Goal: Task Accomplishment & Management: Find specific page/section

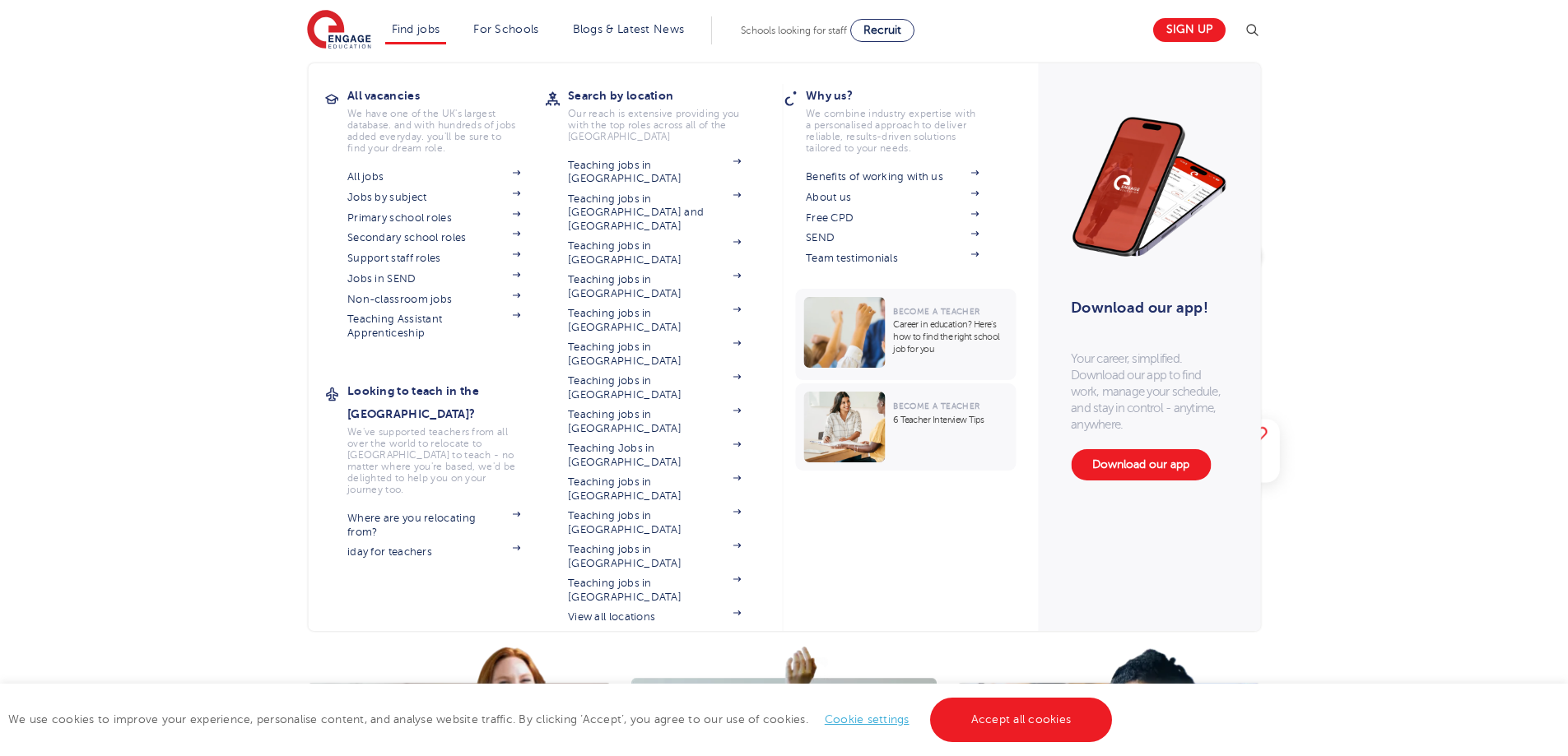
click at [426, 37] on li "Find jobs All vacancies We have one of the UK's largest database. and with hund…" at bounding box center [416, 30] width 62 height 28
click at [389, 283] on link "Jobs in SEND" at bounding box center [433, 279] width 173 height 13
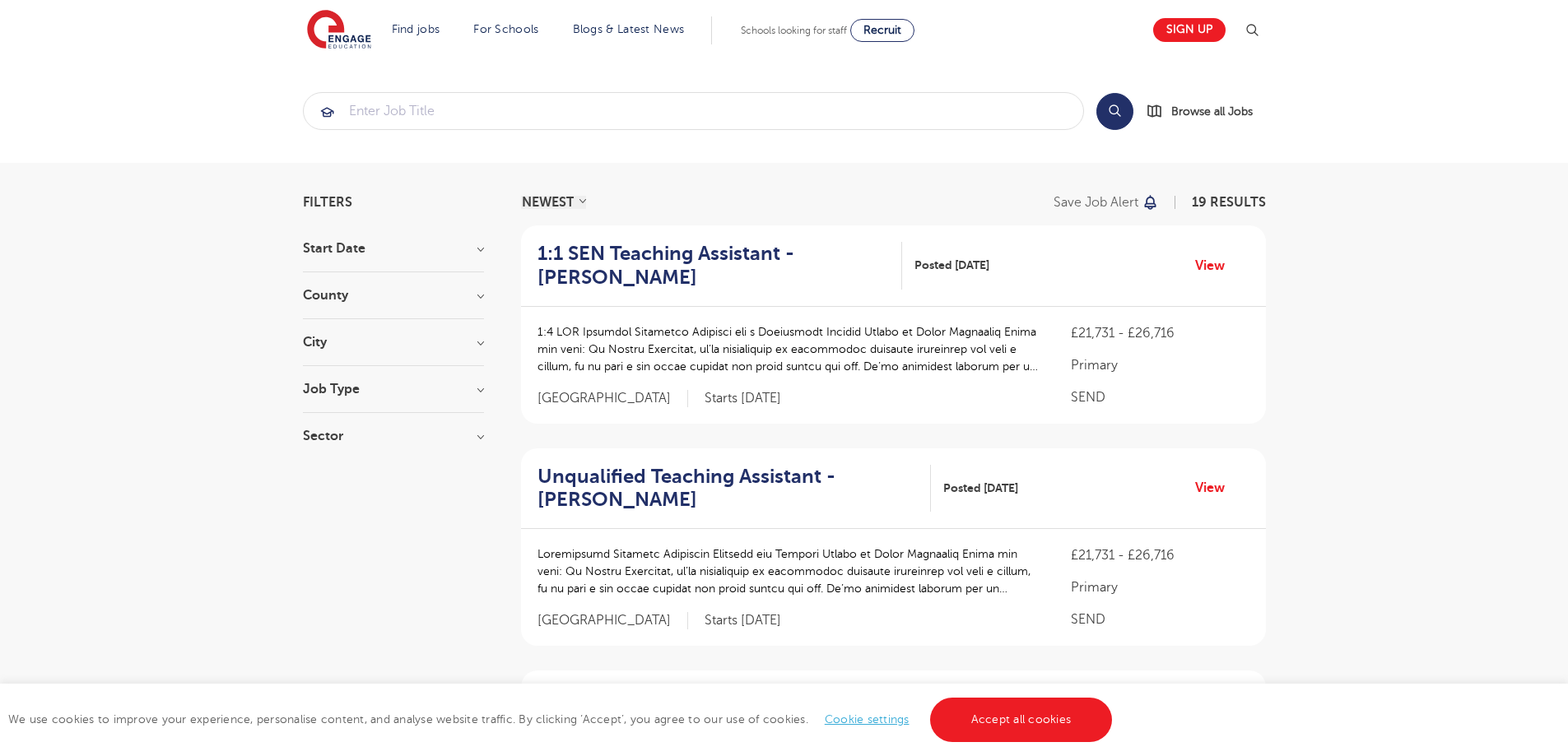
click at [321, 339] on h3 "City" at bounding box center [393, 342] width 181 height 13
click at [329, 293] on h3 "County" at bounding box center [393, 295] width 181 height 13
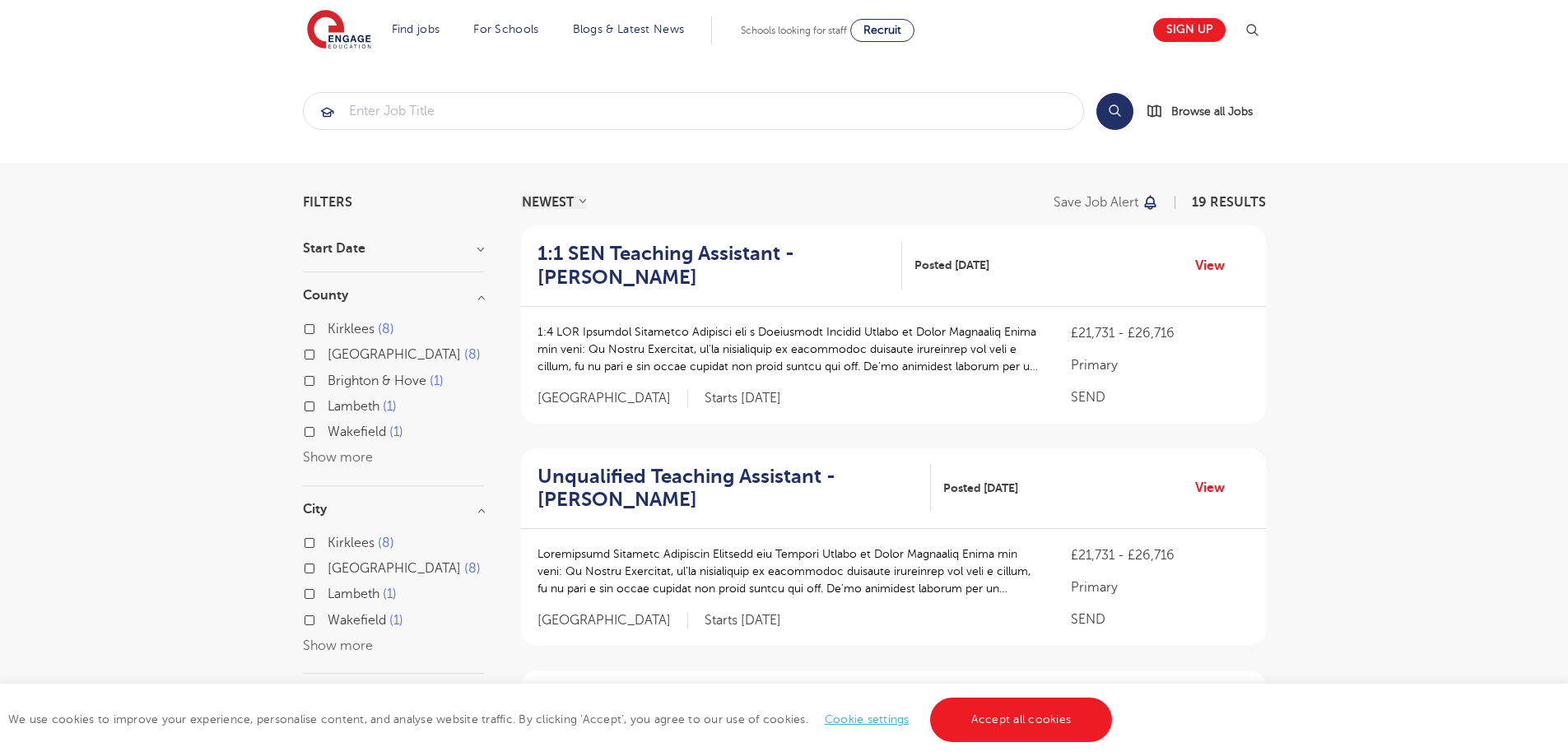
click at [335, 236] on section "Filters Start Date September 19 Show more County Kirklees 8 Leeds 8 Brighton & …" at bounding box center [393, 481] width 181 height 571
click at [334, 246] on h3 "Start Date" at bounding box center [393, 248] width 181 height 13
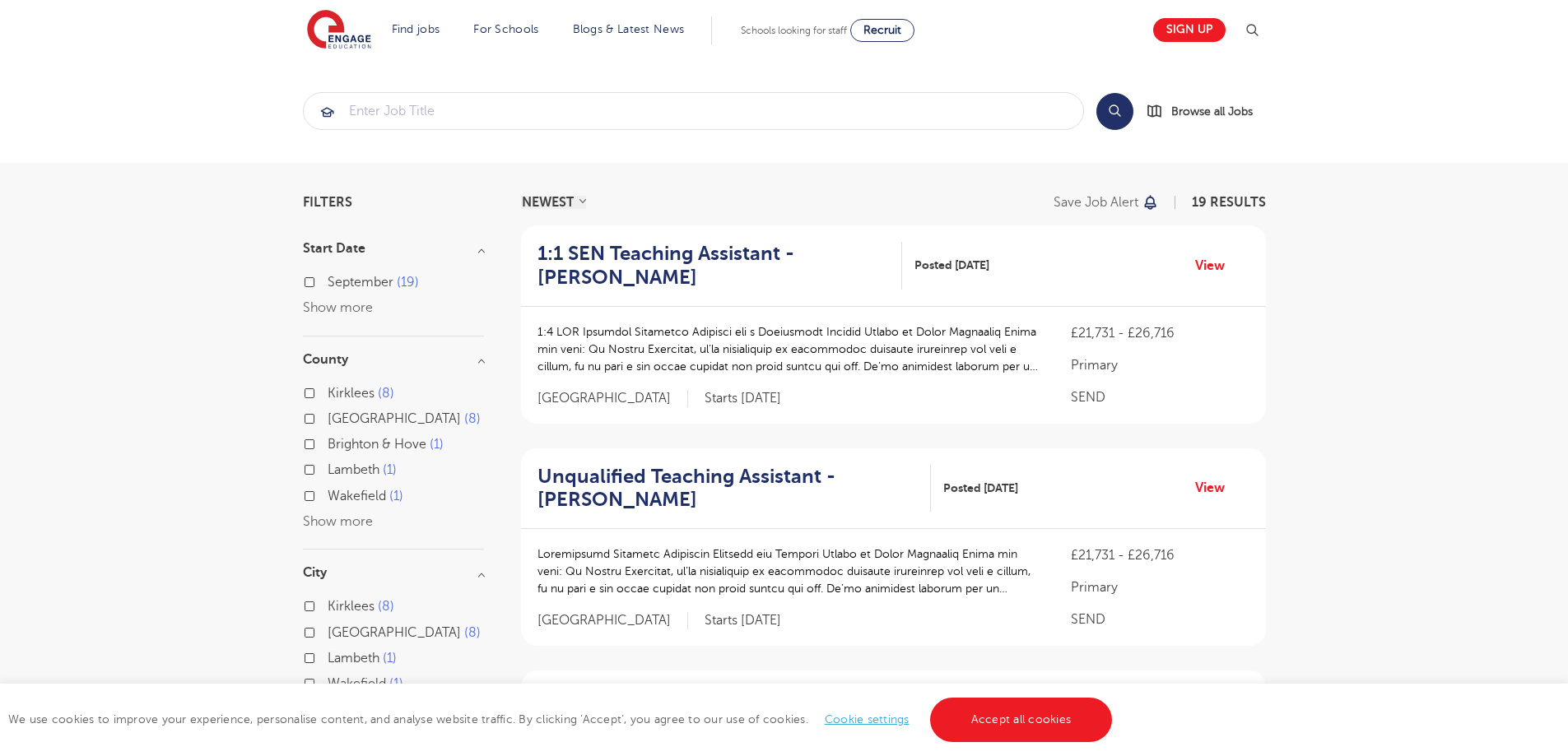
click at [342, 284] on span "September" at bounding box center [360, 283] width 66 height 15
click at [338, 284] on input "September 19" at bounding box center [333, 280] width 11 height 11
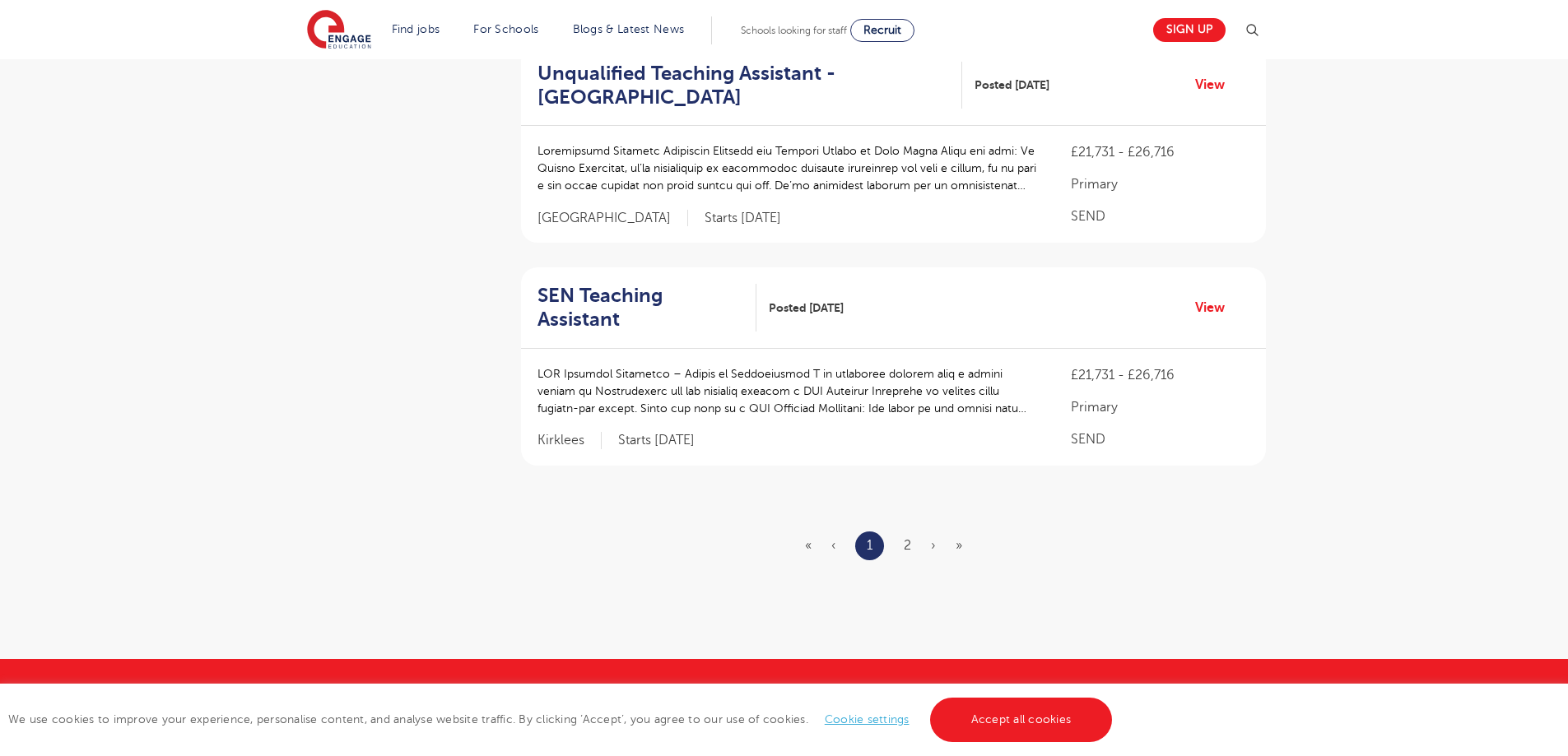
scroll to position [1938, 0]
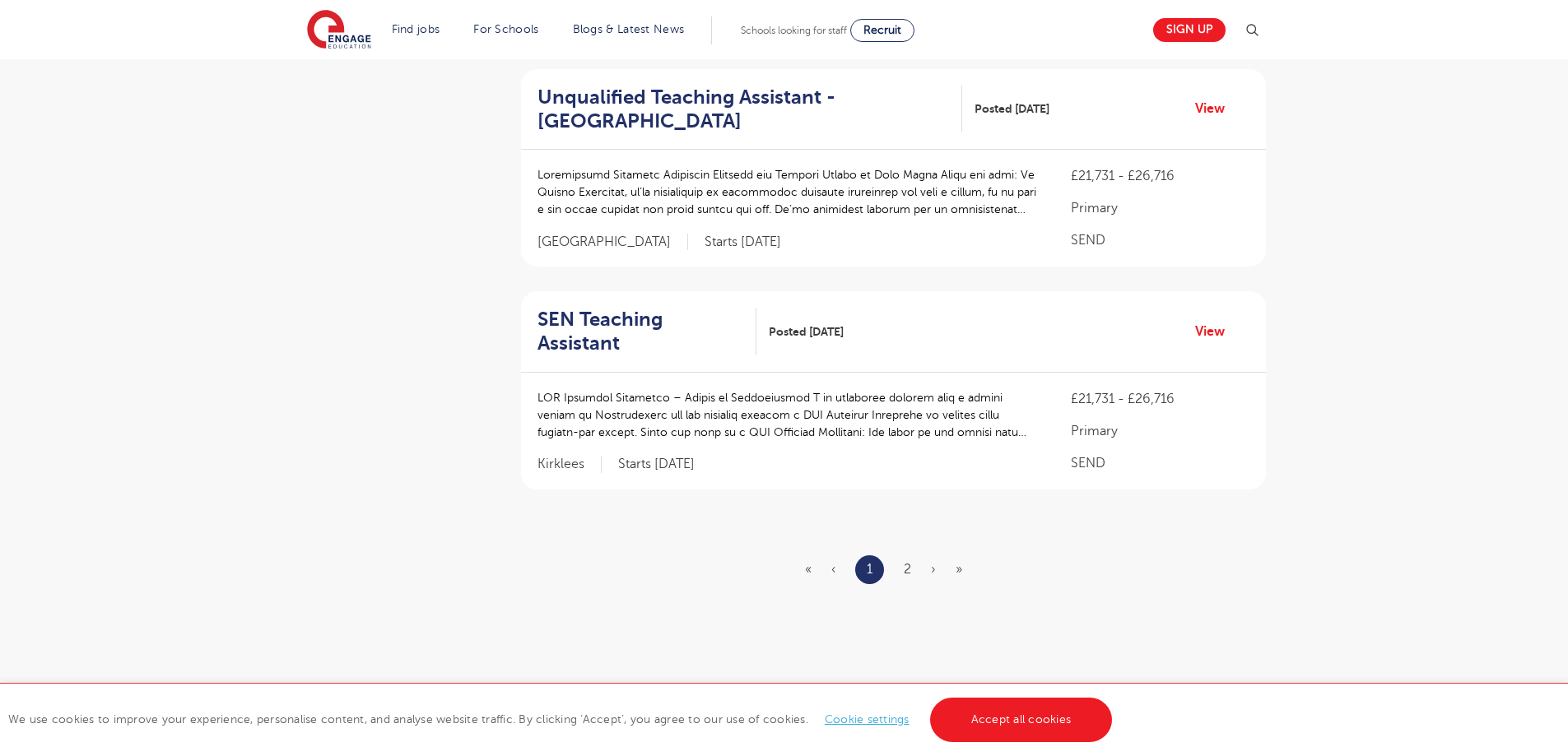
click at [912, 555] on ul "« ‹ 1 2 › »" at bounding box center [893, 570] width 177 height 28
click at [909, 562] on link "2" at bounding box center [907, 570] width 8 height 15
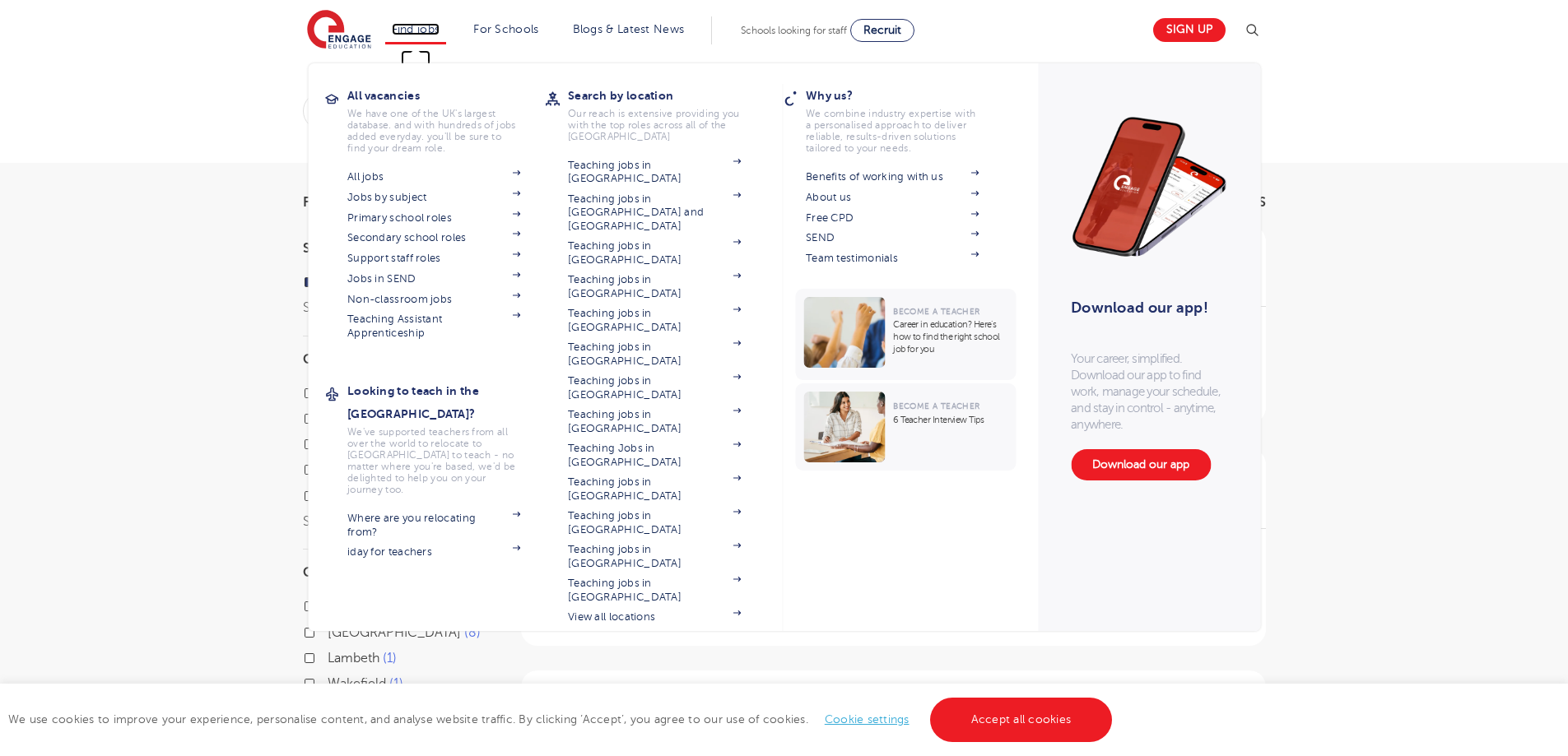
click at [416, 25] on link "Find jobs" at bounding box center [416, 29] width 49 height 13
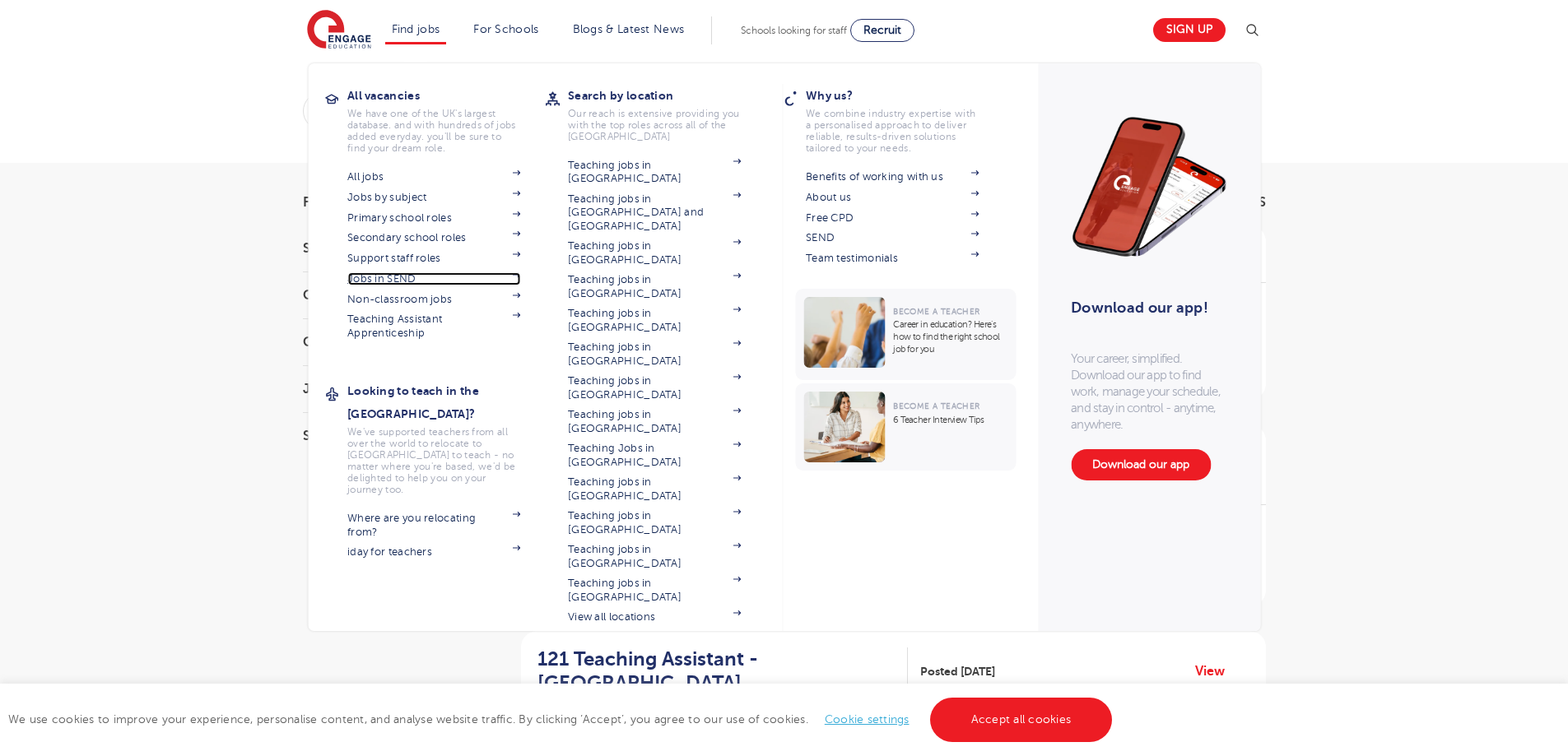
click at [387, 283] on link "Jobs in SEND" at bounding box center [433, 279] width 173 height 13
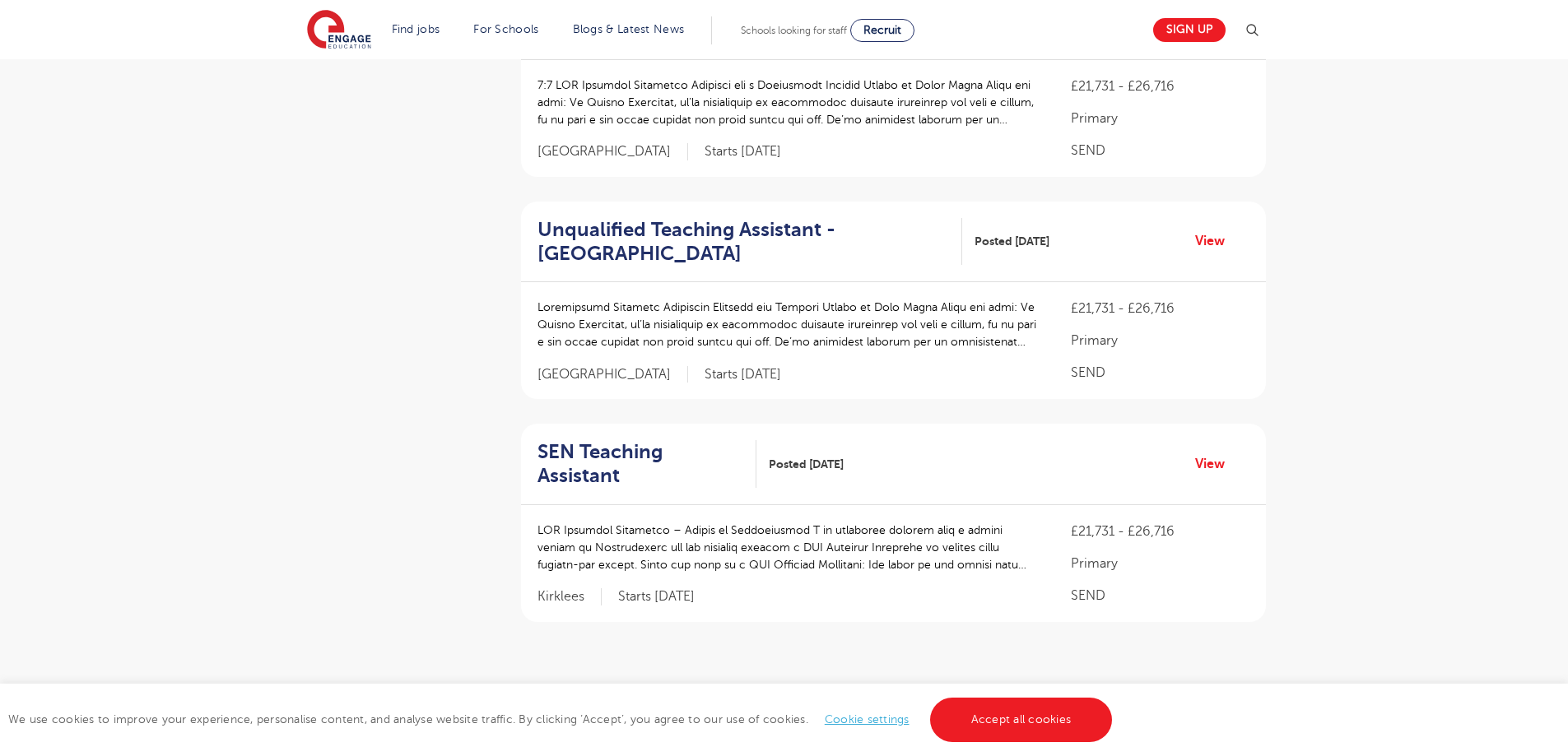
scroll to position [1893, 0]
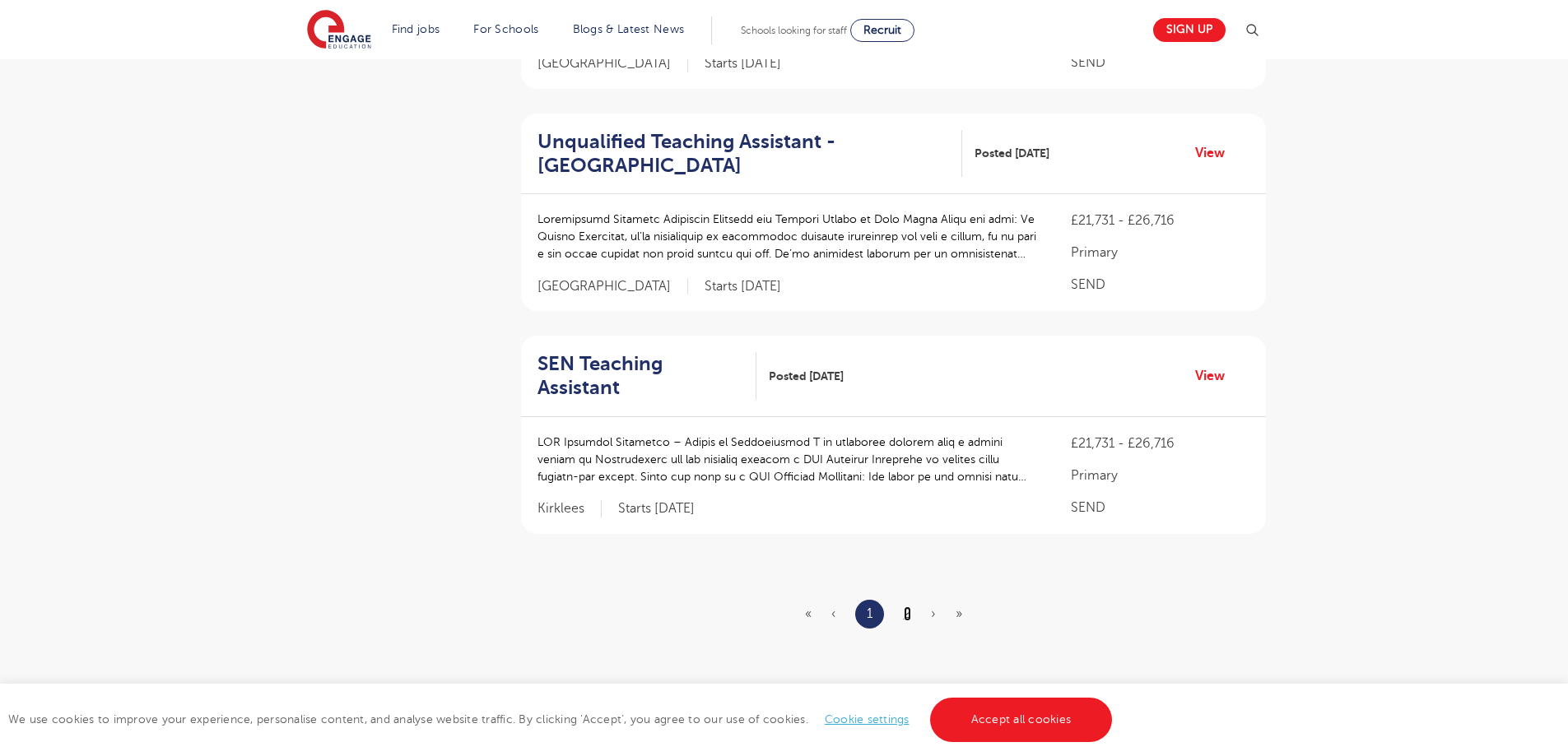
click at [908, 606] on link "2" at bounding box center [907, 614] width 8 height 15
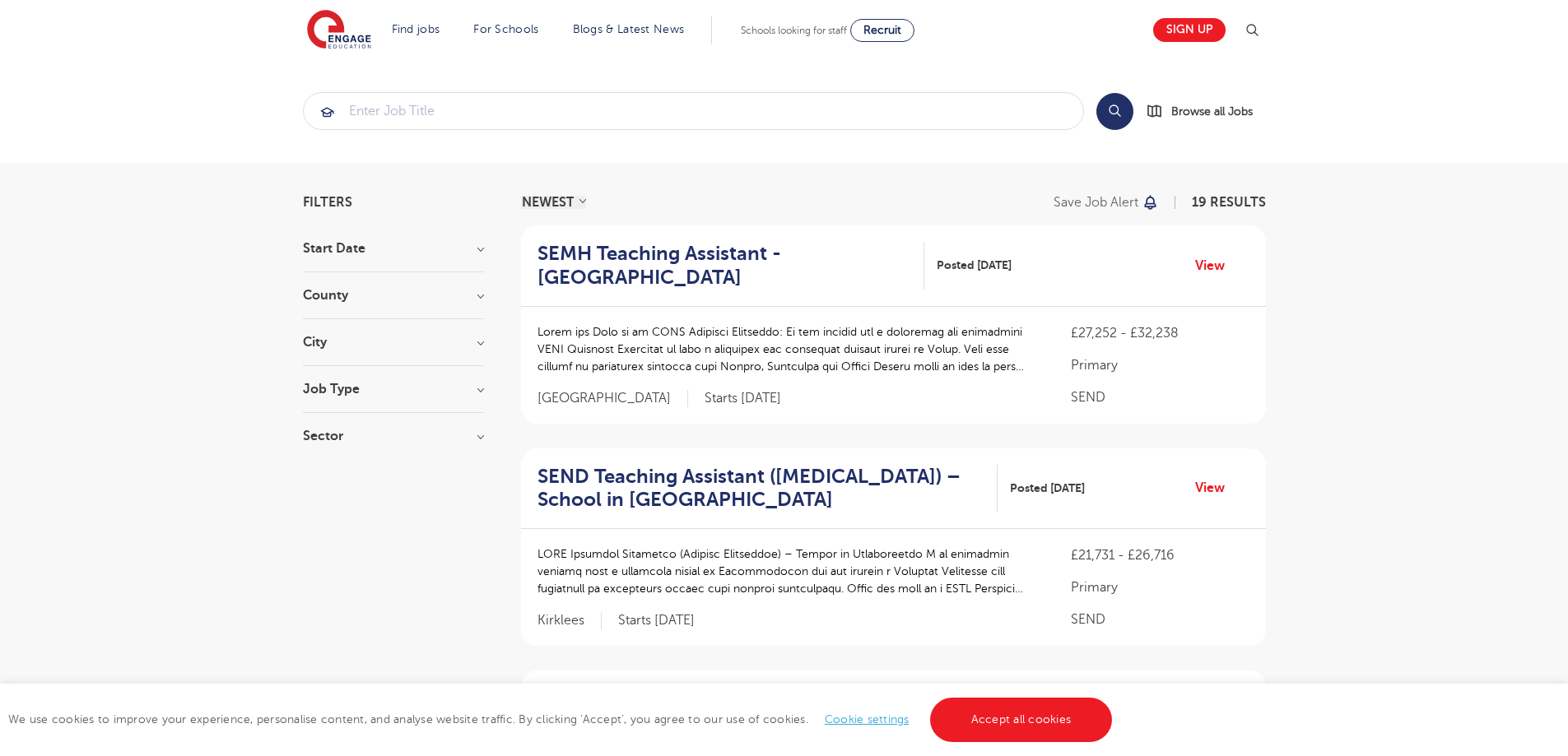
click at [311, 340] on h3 "City" at bounding box center [393, 342] width 181 height 13
click at [319, 291] on h3 "County" at bounding box center [393, 295] width 181 height 13
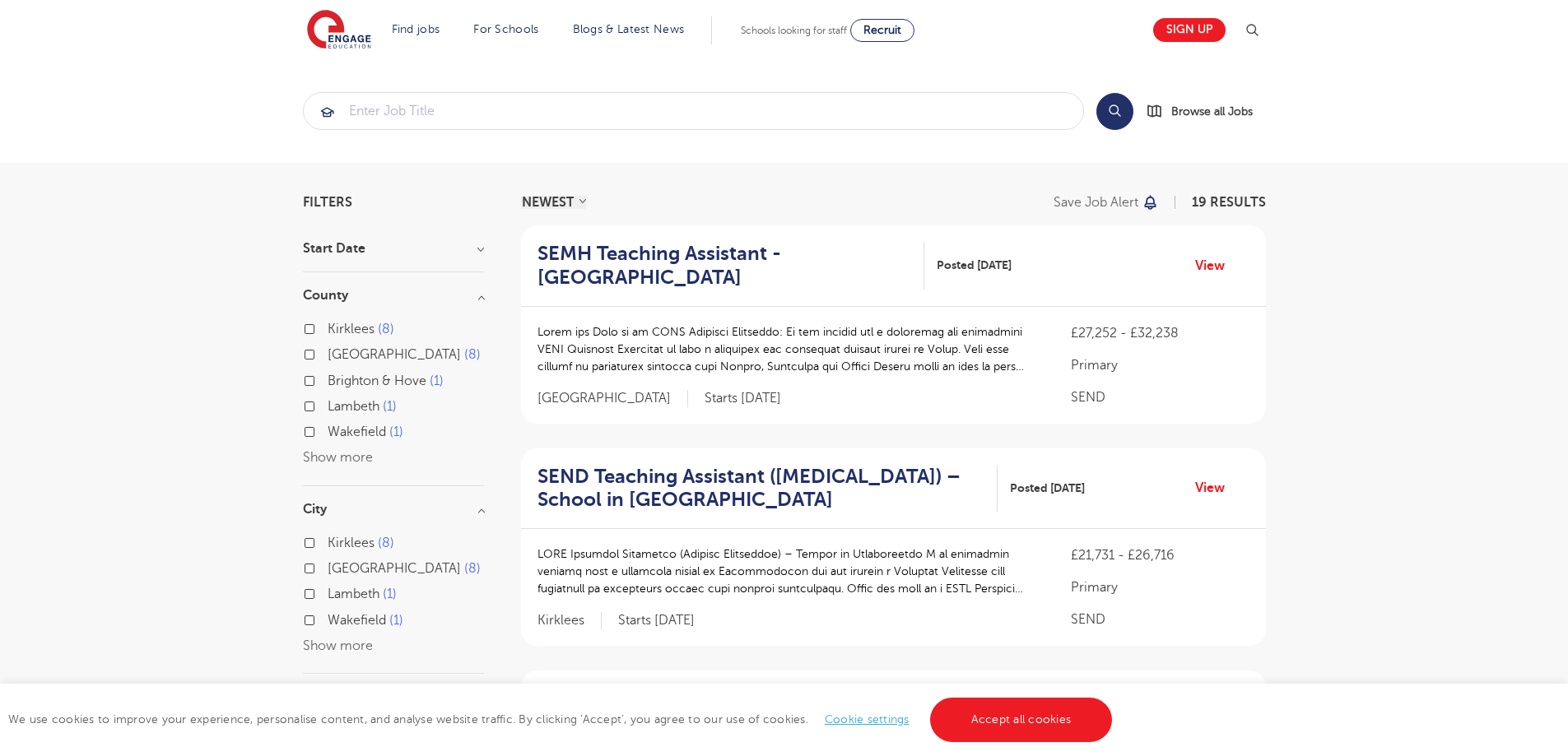
click at [353, 260] on div "Start Date September 19 Show more" at bounding box center [393, 257] width 181 height 30
click at [345, 254] on h3 "Start Date" at bounding box center [393, 248] width 181 height 13
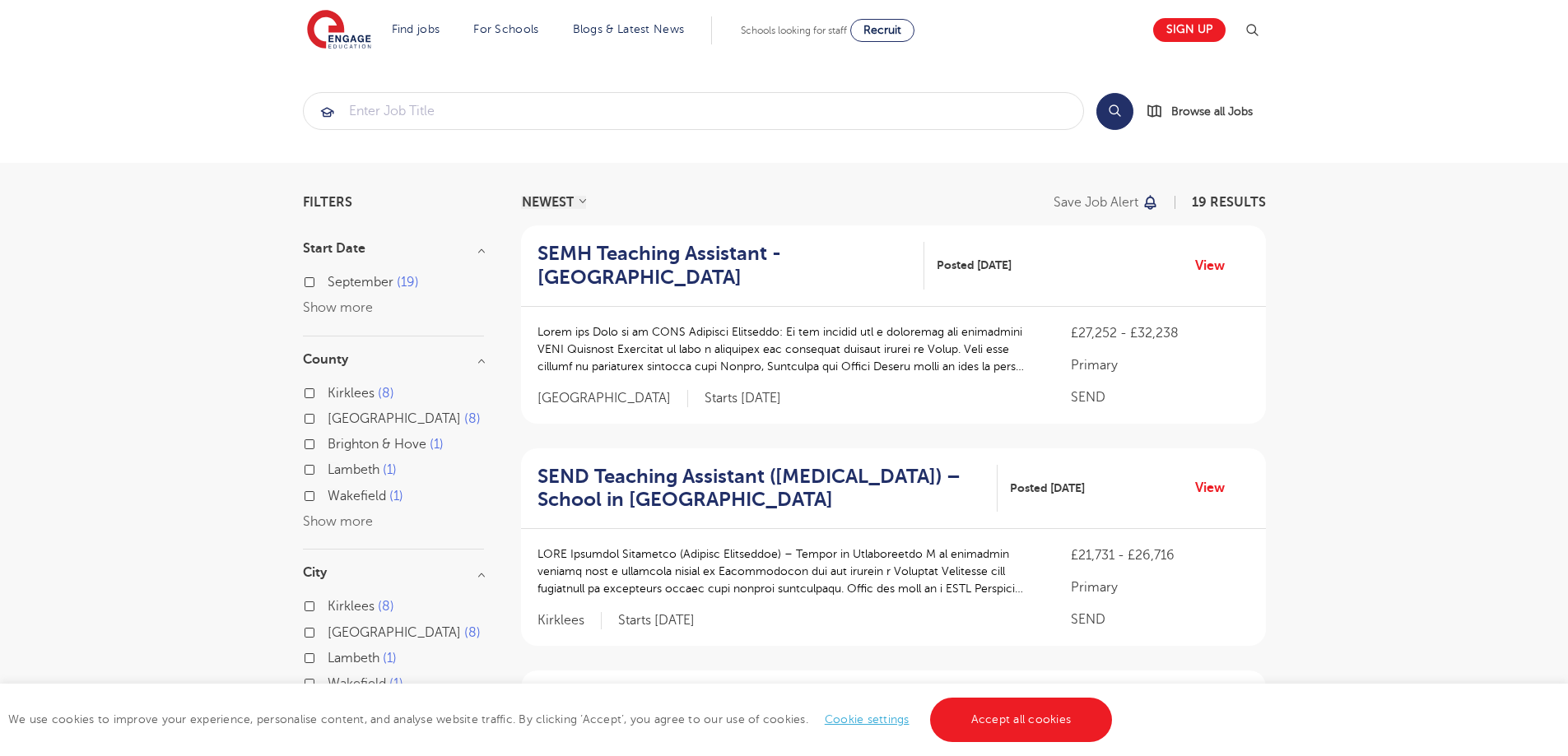
click at [361, 284] on span "September" at bounding box center [360, 283] width 66 height 15
click at [338, 284] on input "September 19" at bounding box center [333, 280] width 11 height 11
checkbox input "true"
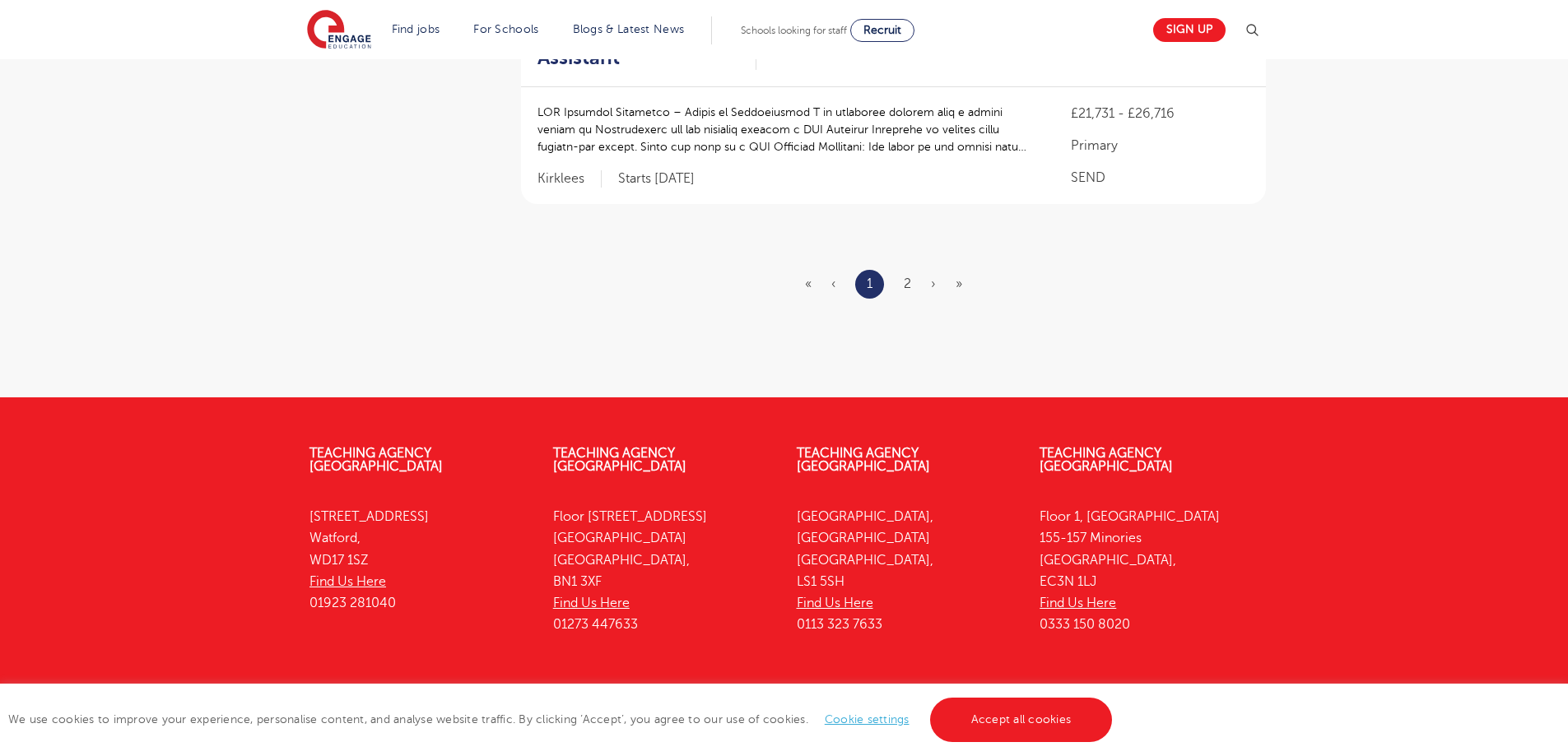
scroll to position [2206, 0]
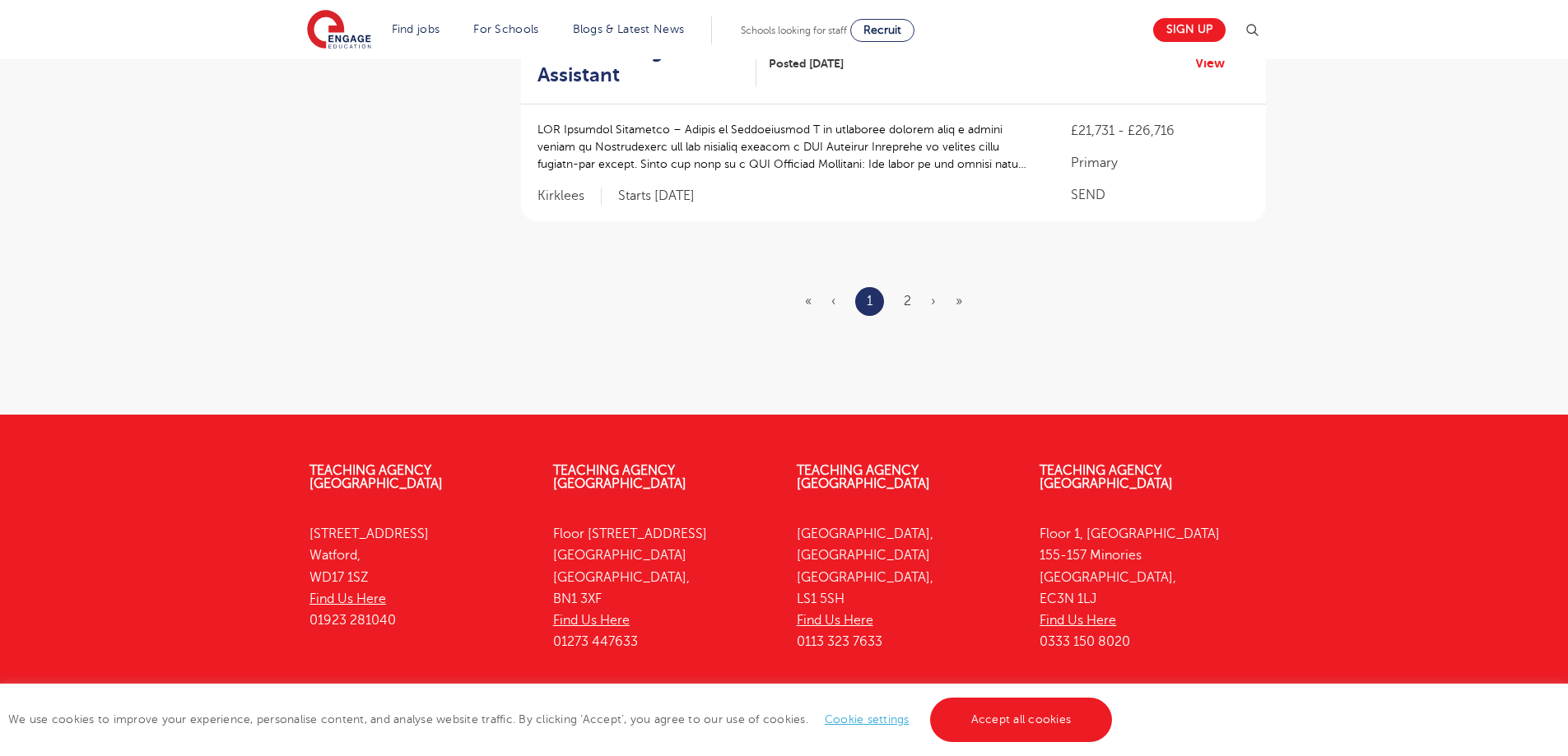
click at [912, 287] on ul "« ‹ 1 2 › »" at bounding box center [893, 301] width 177 height 28
click at [908, 294] on link "2" at bounding box center [907, 301] width 8 height 15
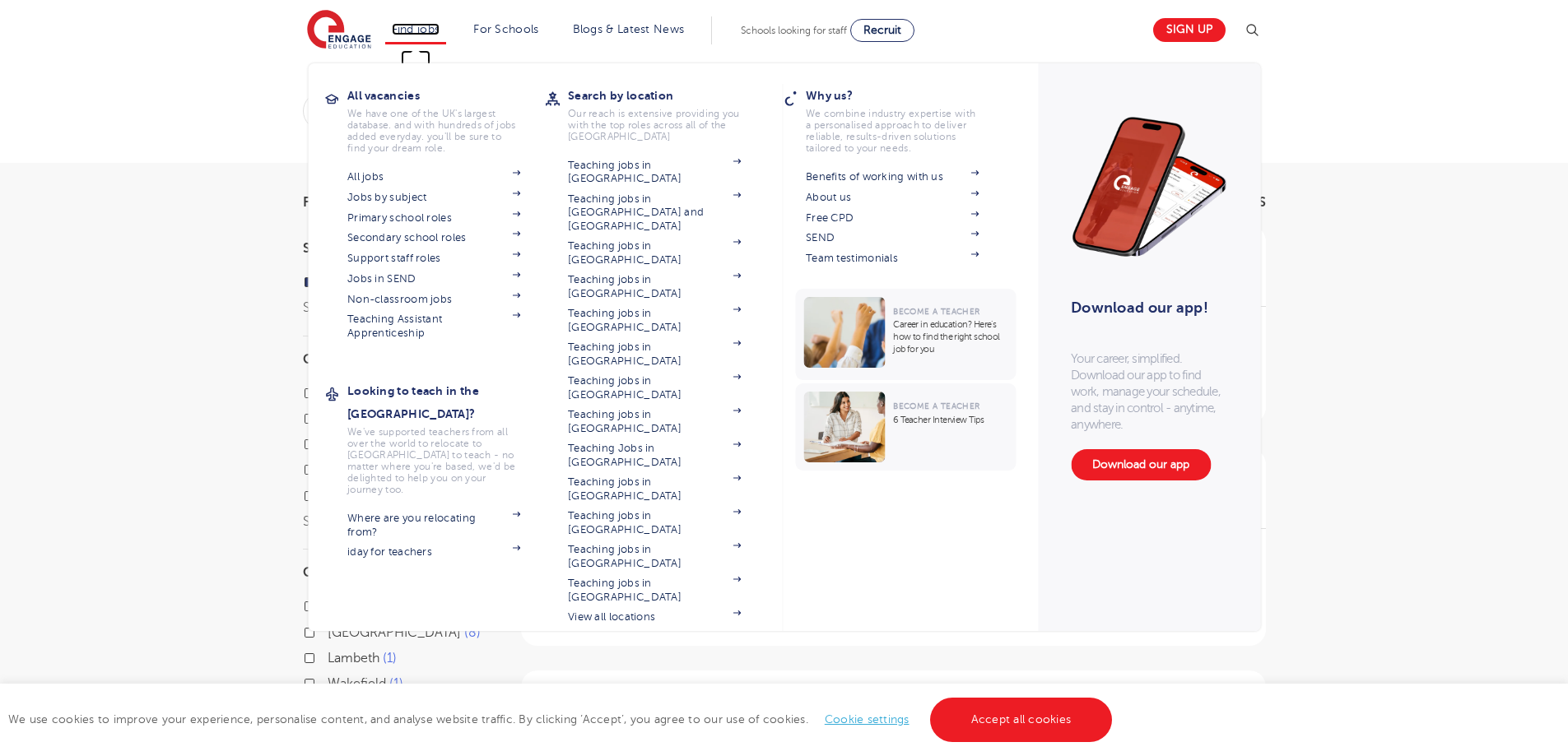
click at [429, 28] on link "Find jobs" at bounding box center [416, 29] width 49 height 13
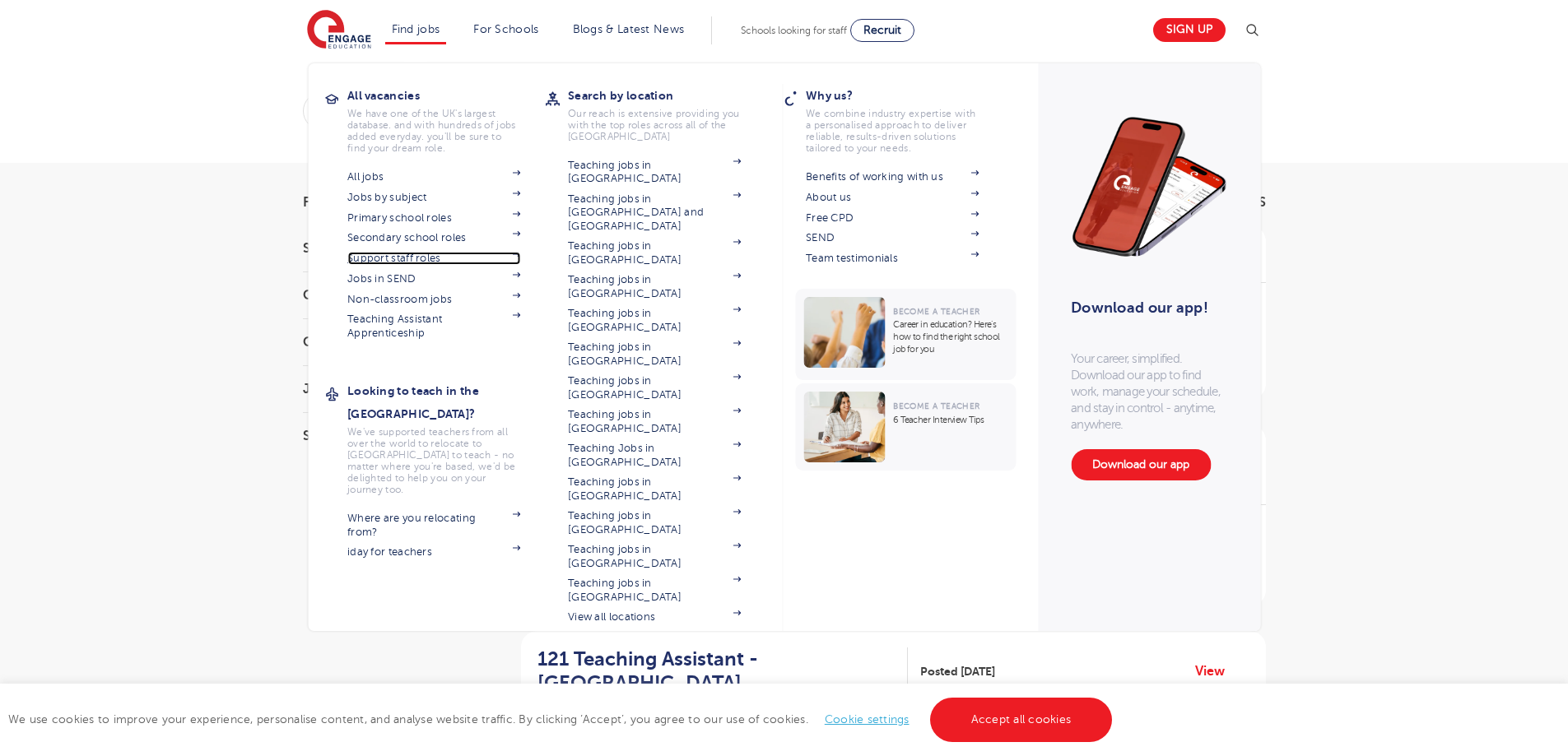
click at [410, 262] on link "Support staff roles" at bounding box center [433, 258] width 173 height 13
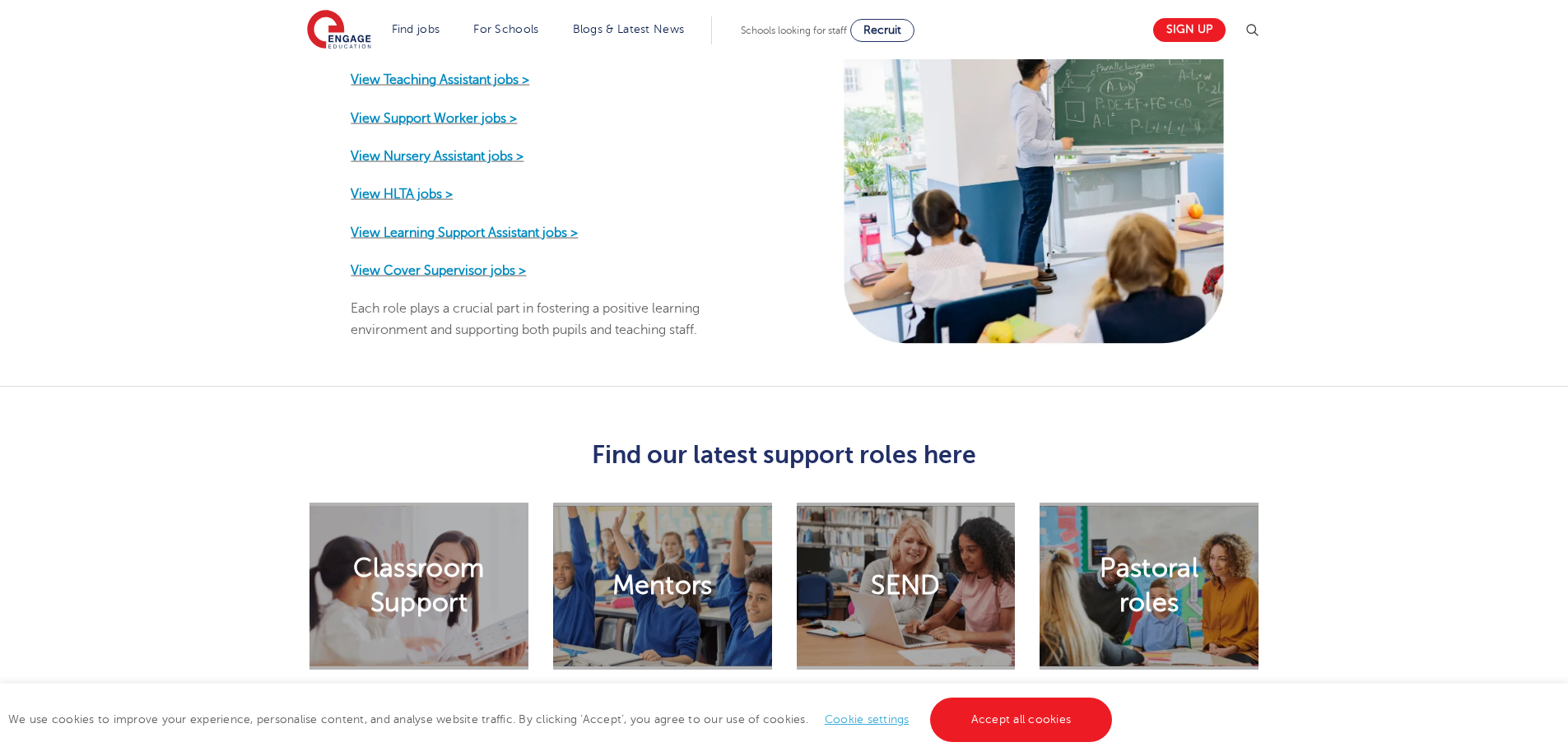
scroll to position [658, 0]
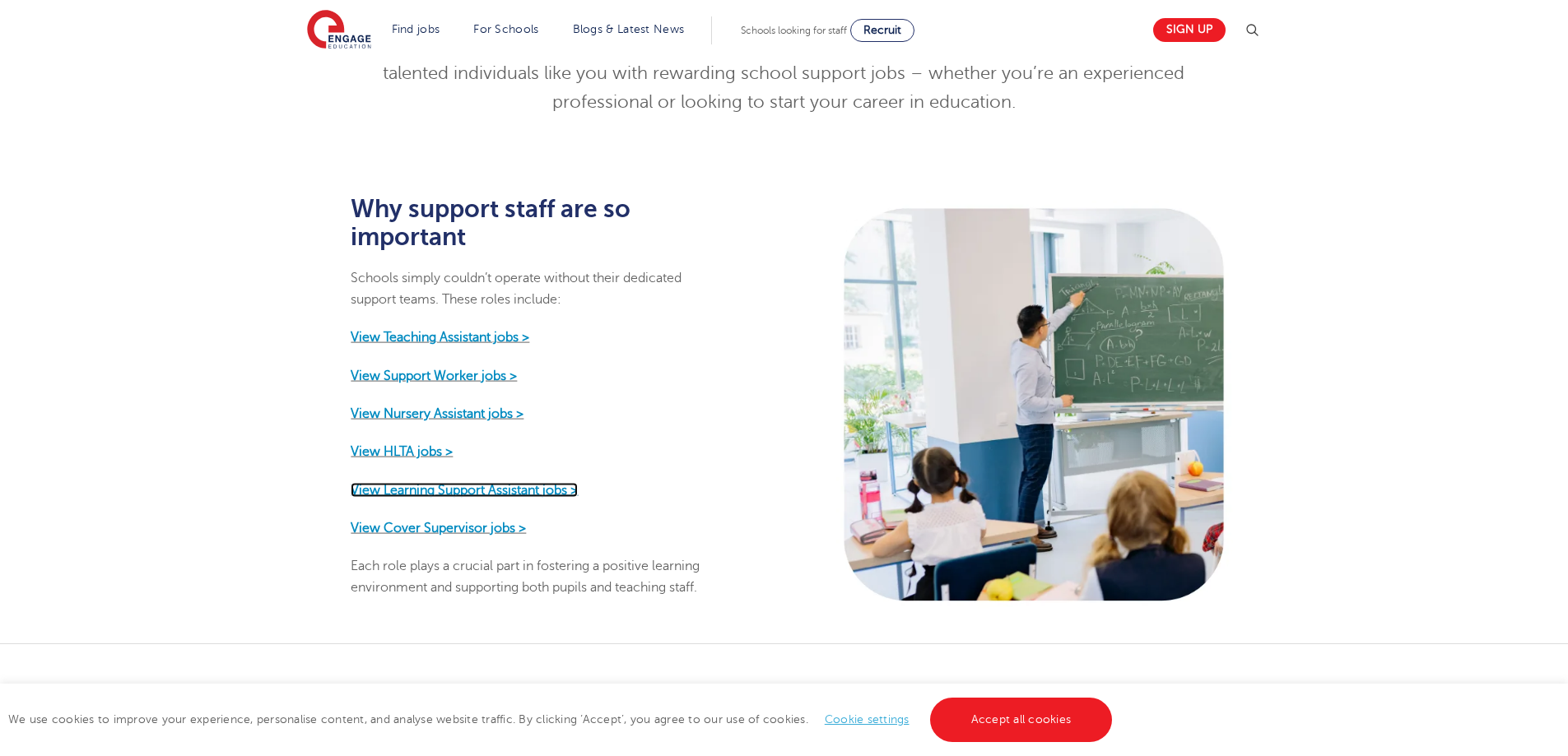
click at [521, 483] on strong "View Learning Support Assistant jobs >" at bounding box center [464, 490] width 227 height 15
click at [421, 330] on strong "View Teaching Assistant jobs >" at bounding box center [440, 338] width 179 height 15
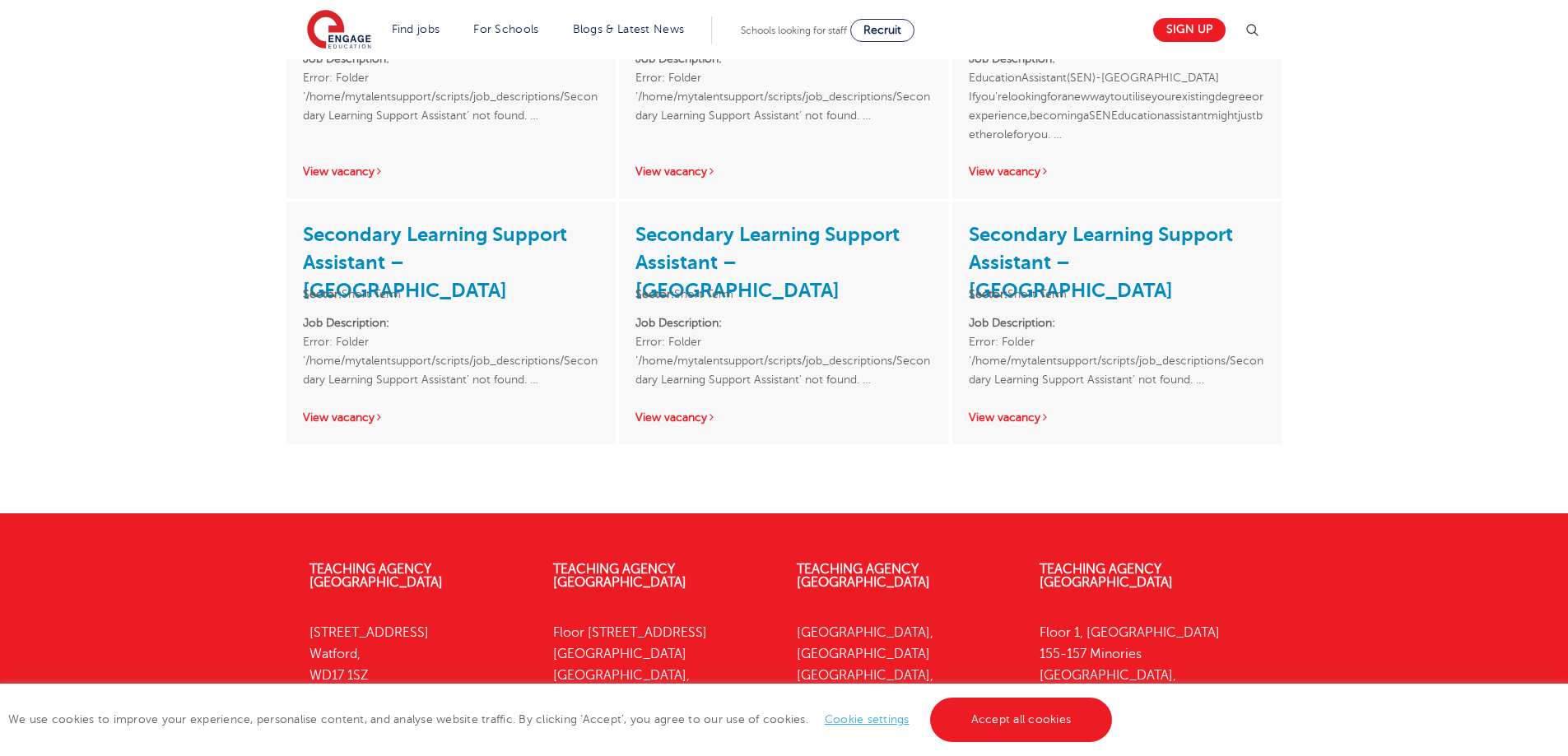
scroll to position [556, 0]
